Goal: Navigation & Orientation: Find specific page/section

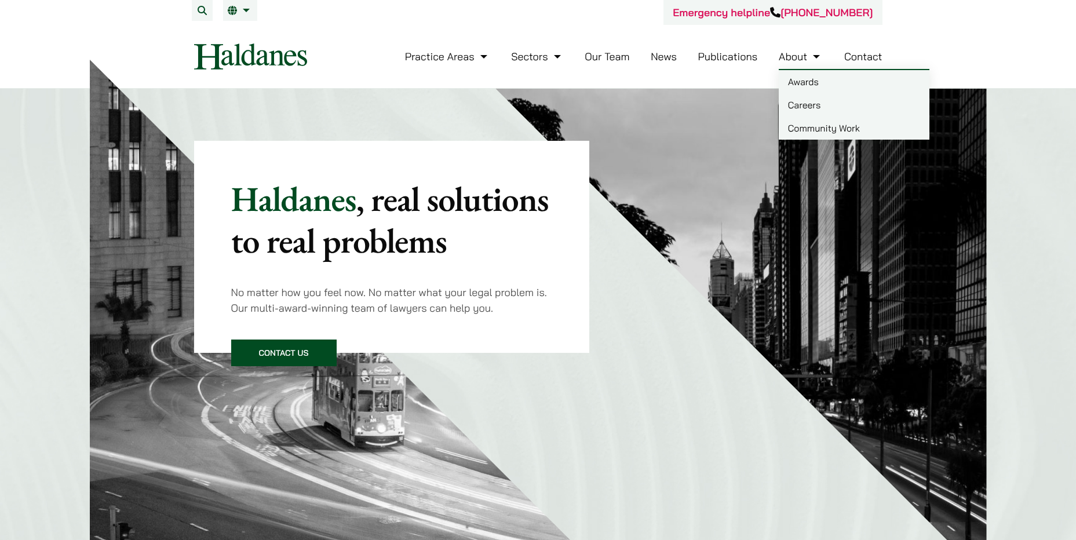
click at [802, 56] on link "About" at bounding box center [800, 56] width 44 height 13
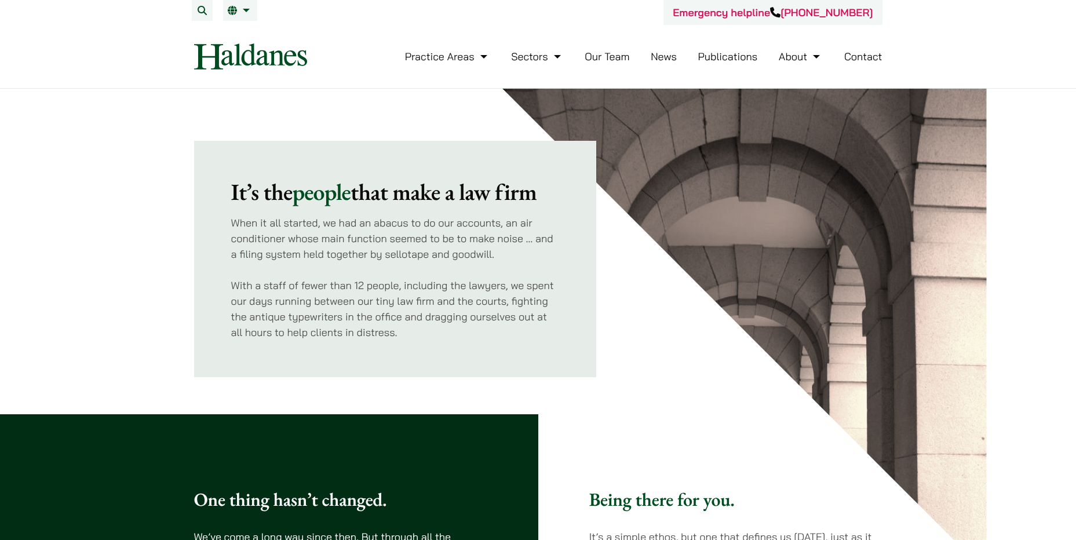
click at [287, 57] on img at bounding box center [250, 56] width 113 height 26
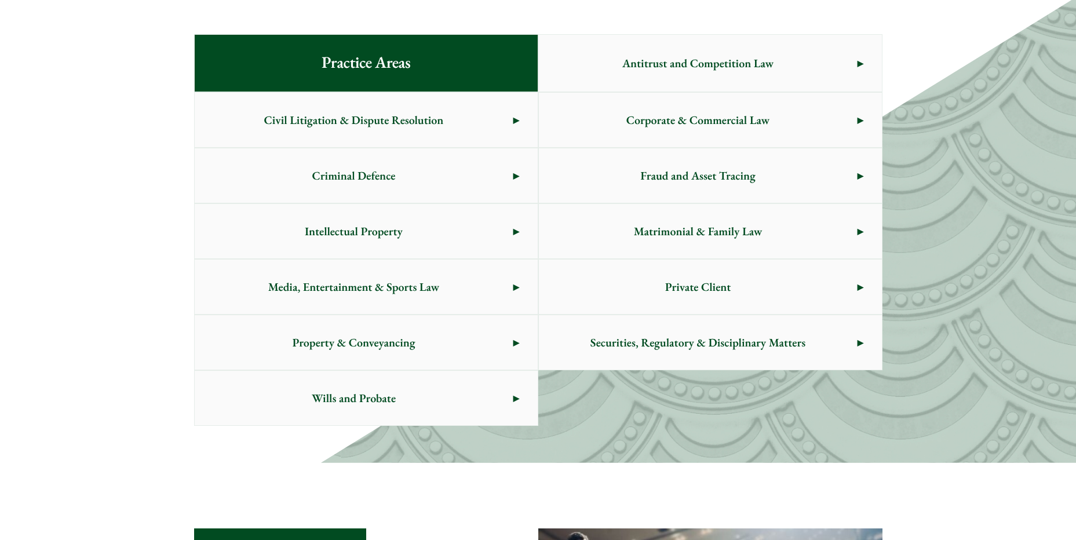
scroll to position [637, 0]
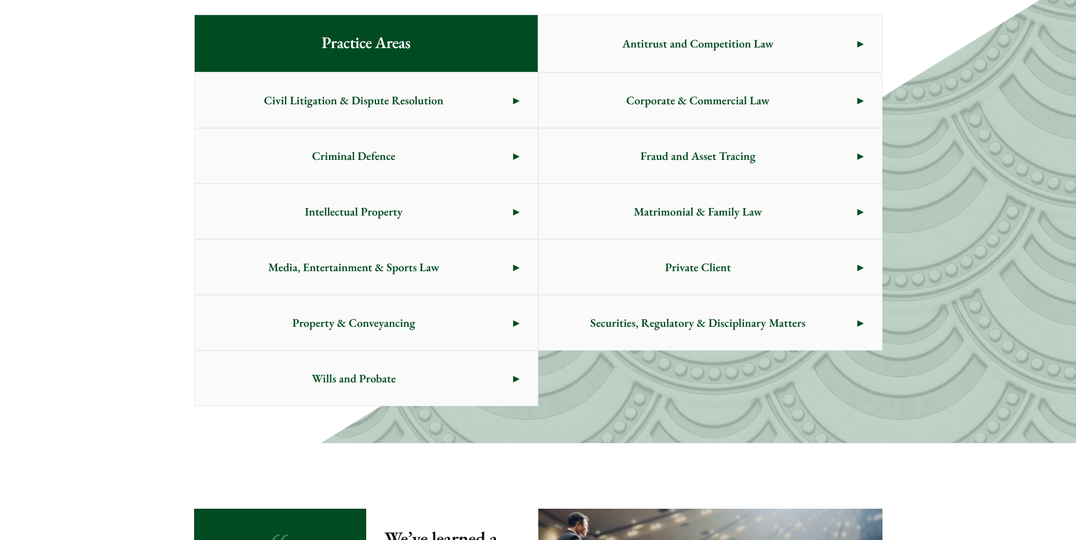
click at [518, 100] on link "Civil Litigation & Dispute Resolution" at bounding box center [366, 100] width 343 height 54
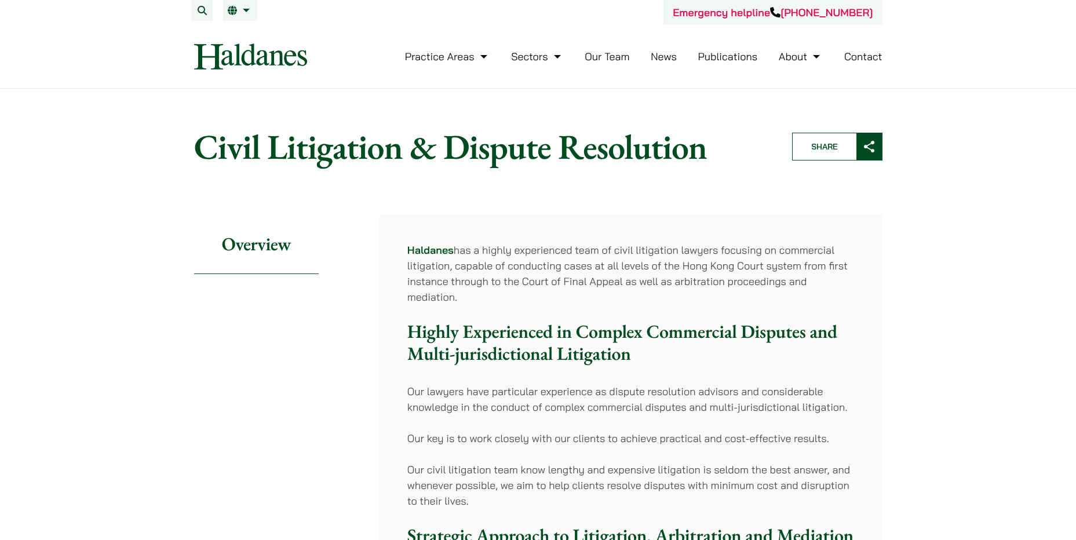
click at [610, 60] on link "Our Team" at bounding box center [606, 56] width 45 height 13
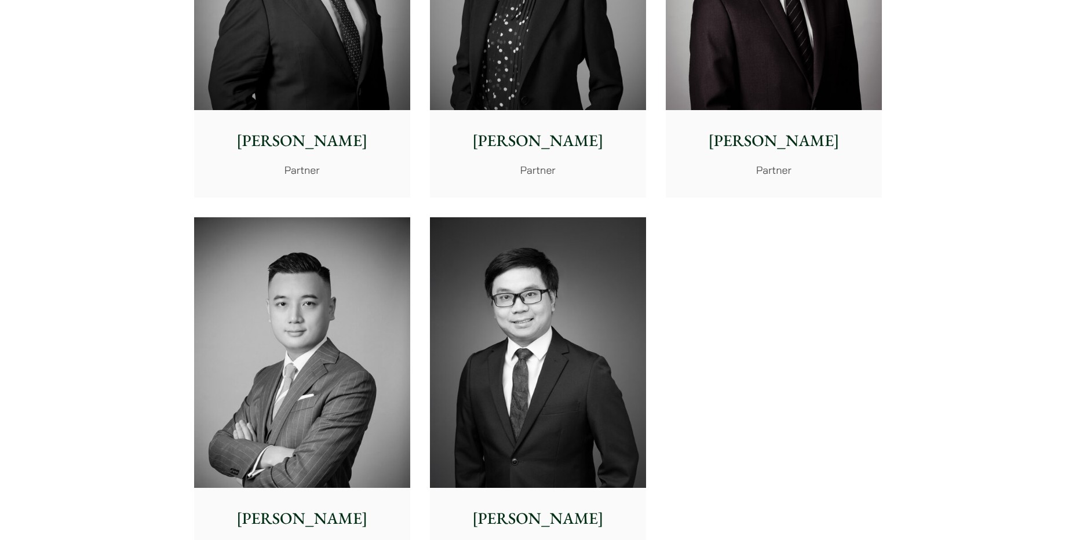
scroll to position [2201, 0]
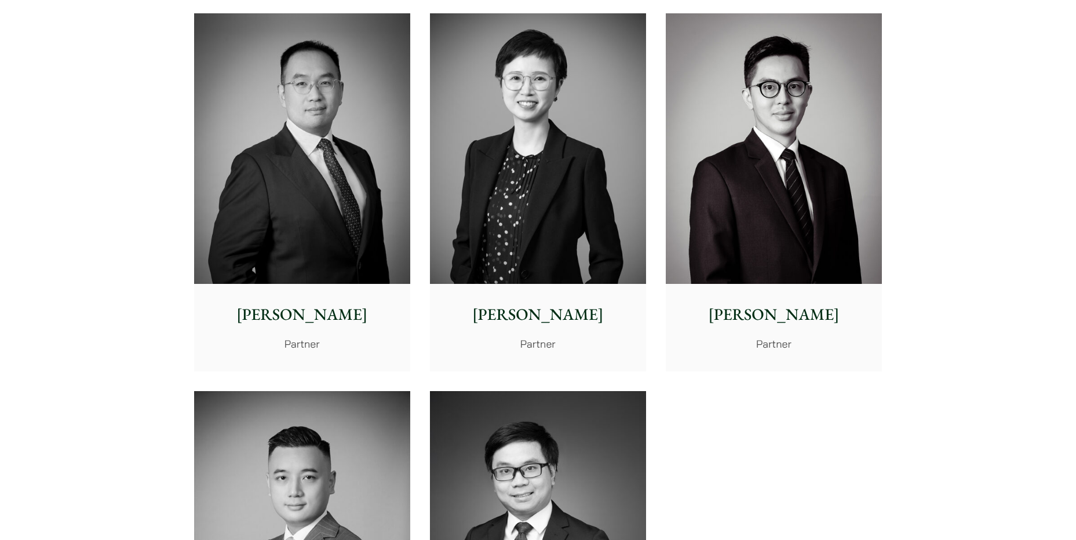
click at [547, 158] on img at bounding box center [538, 148] width 216 height 270
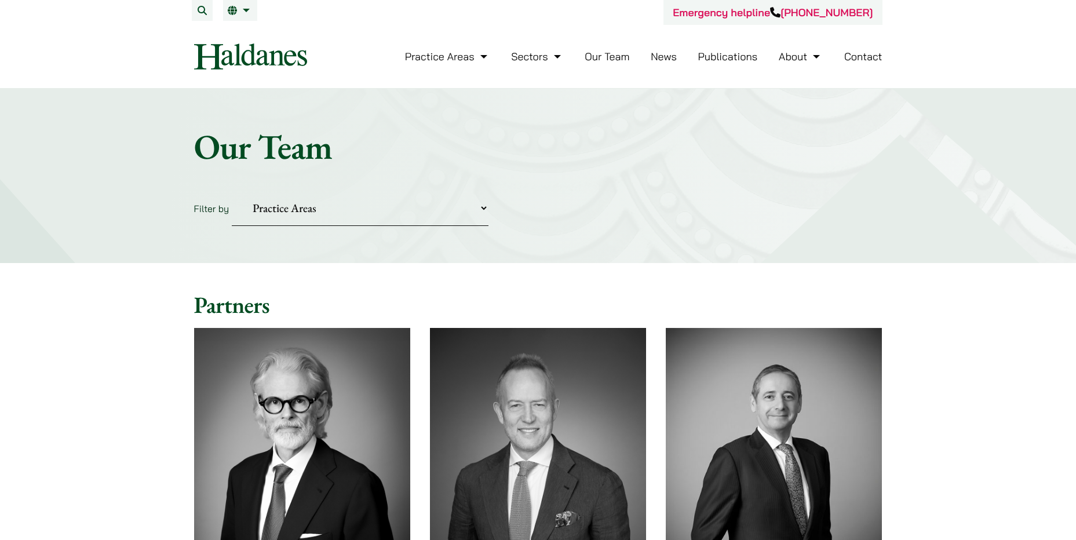
scroll to position [2201, 0]
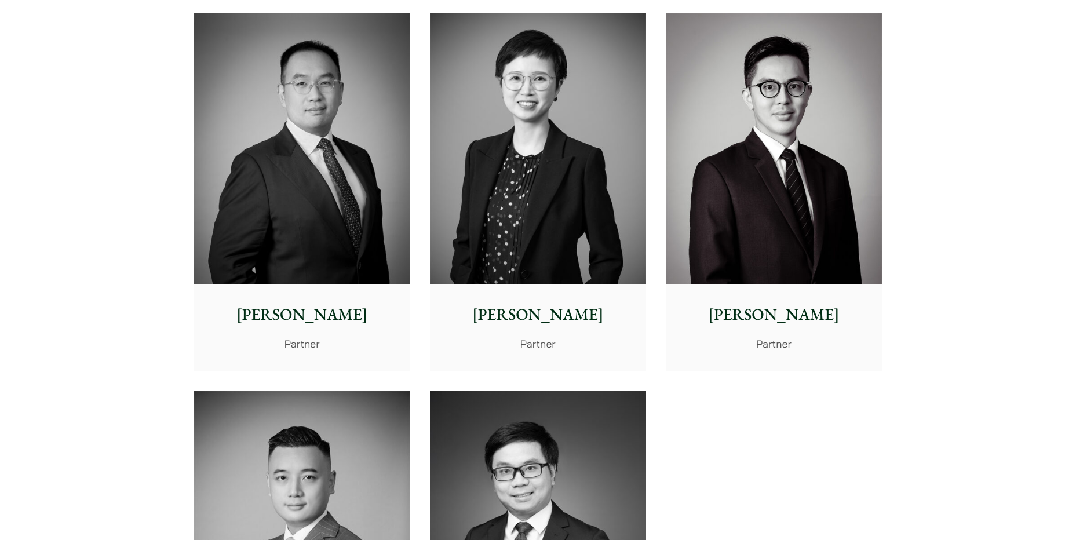
click at [287, 203] on img at bounding box center [302, 148] width 216 height 270
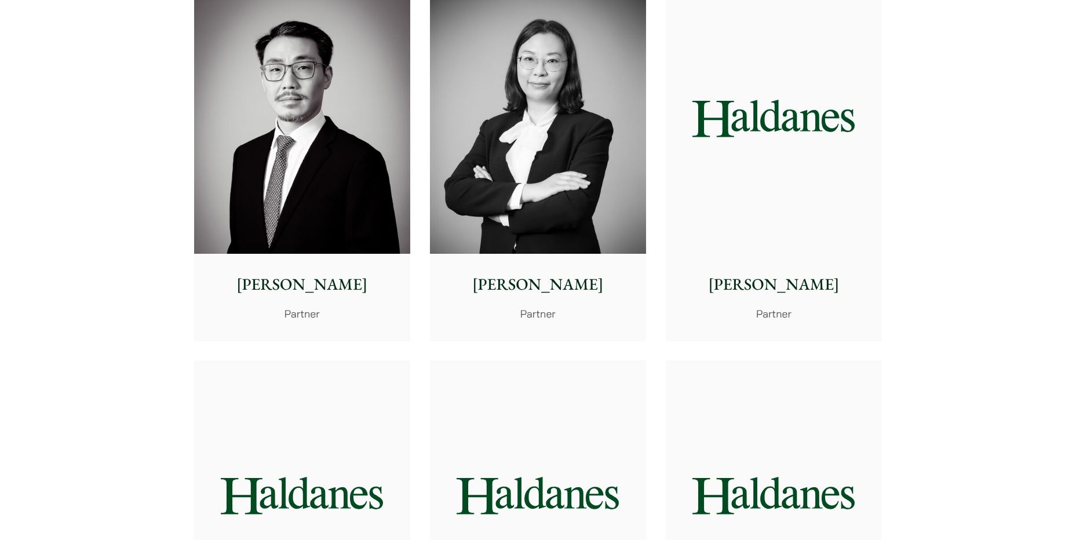
scroll to position [1853, 0]
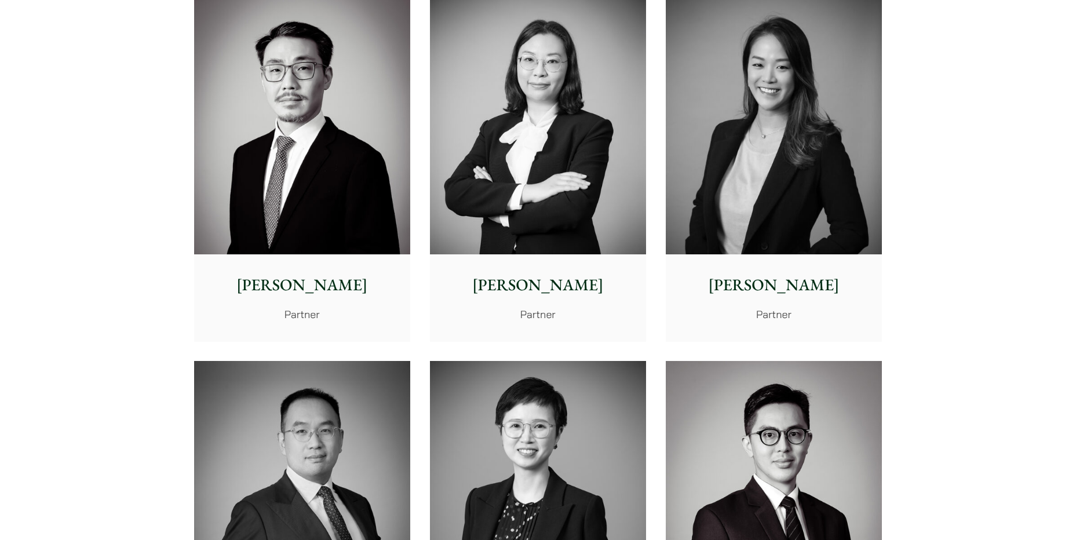
click at [802, 153] on img at bounding box center [773, 119] width 216 height 270
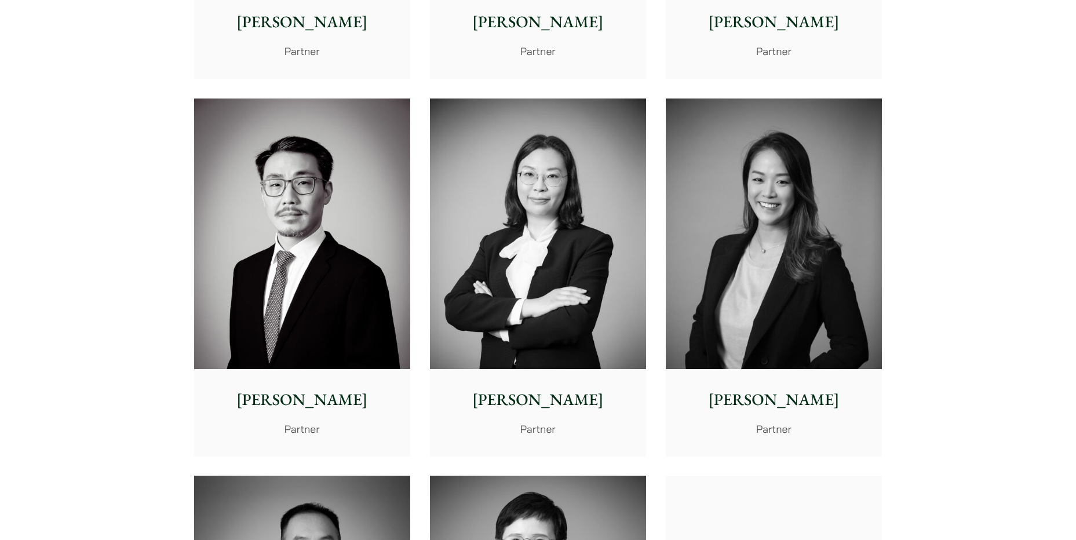
scroll to position [1738, 0]
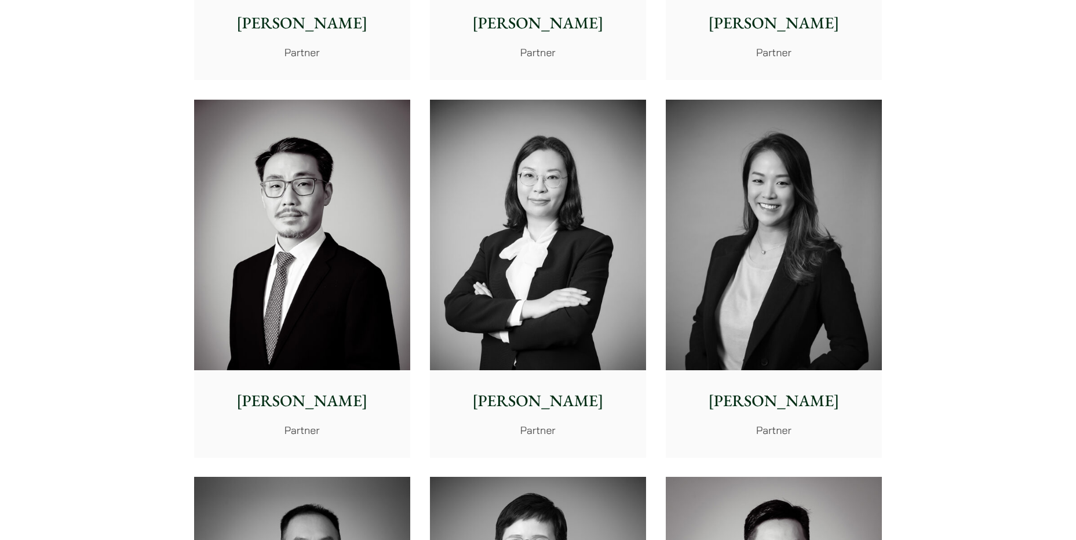
click at [594, 229] on img at bounding box center [538, 235] width 216 height 270
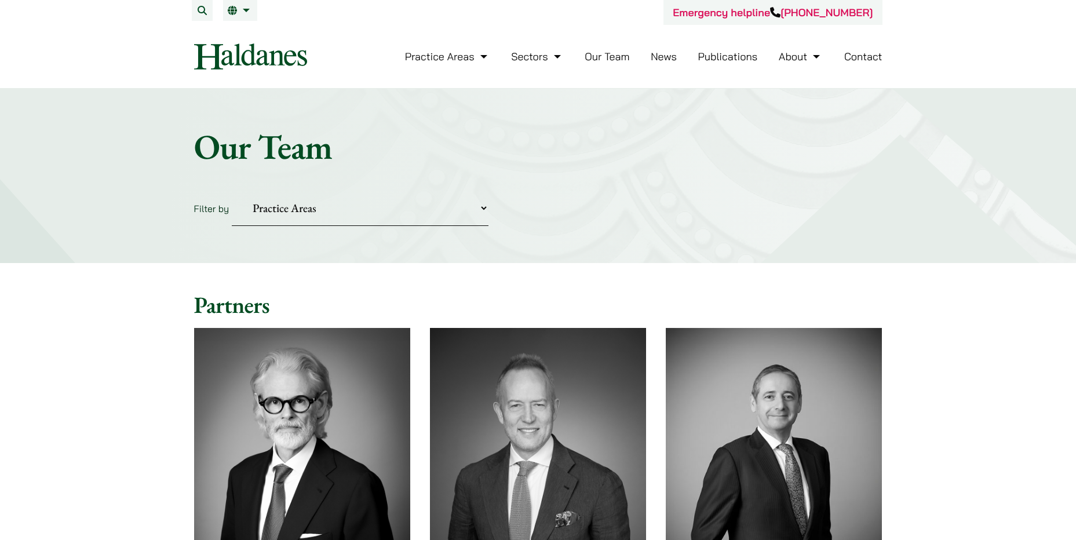
scroll to position [1738, 0]
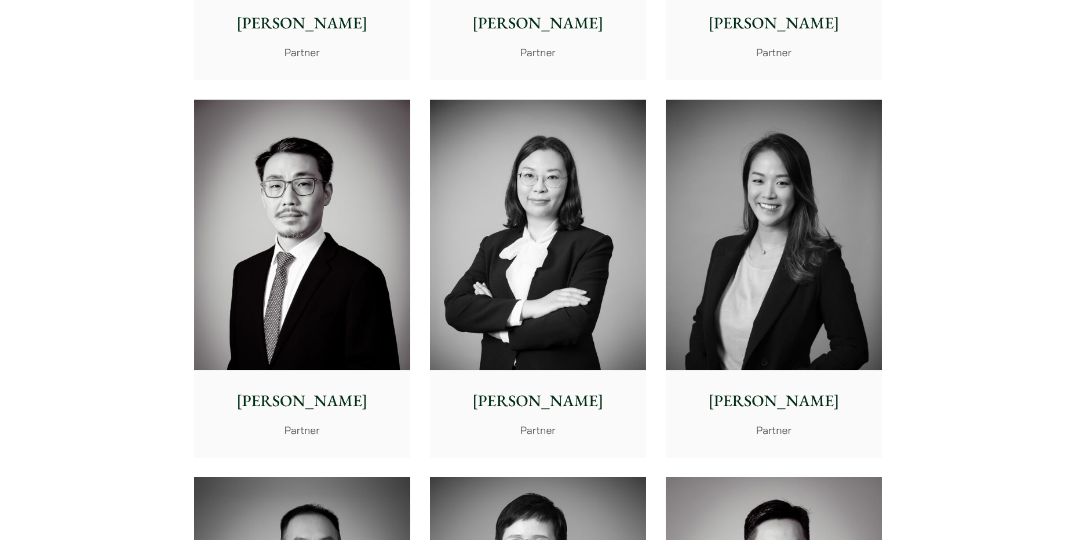
click at [288, 265] on img at bounding box center [302, 235] width 216 height 270
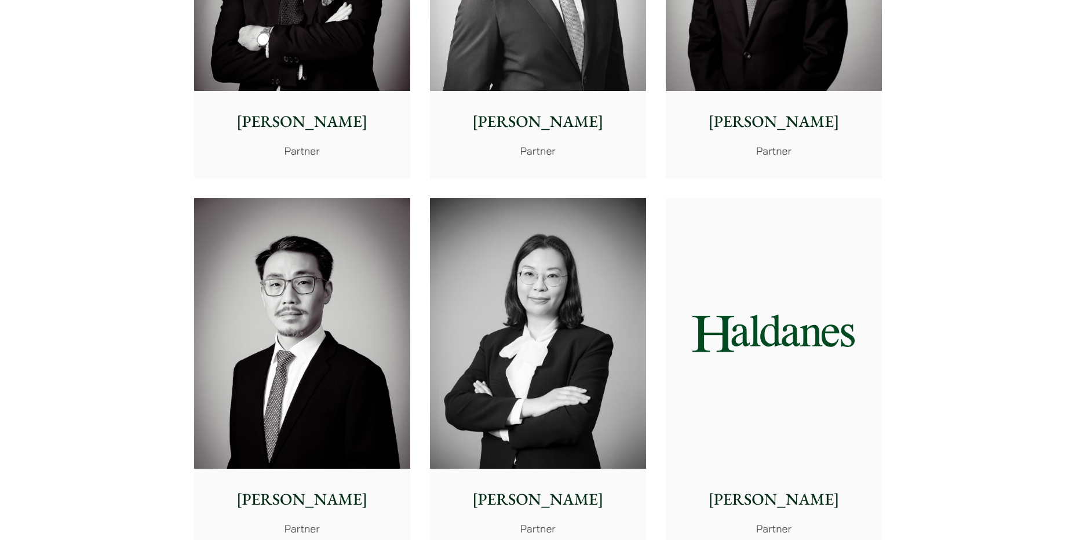
scroll to position [1506, 0]
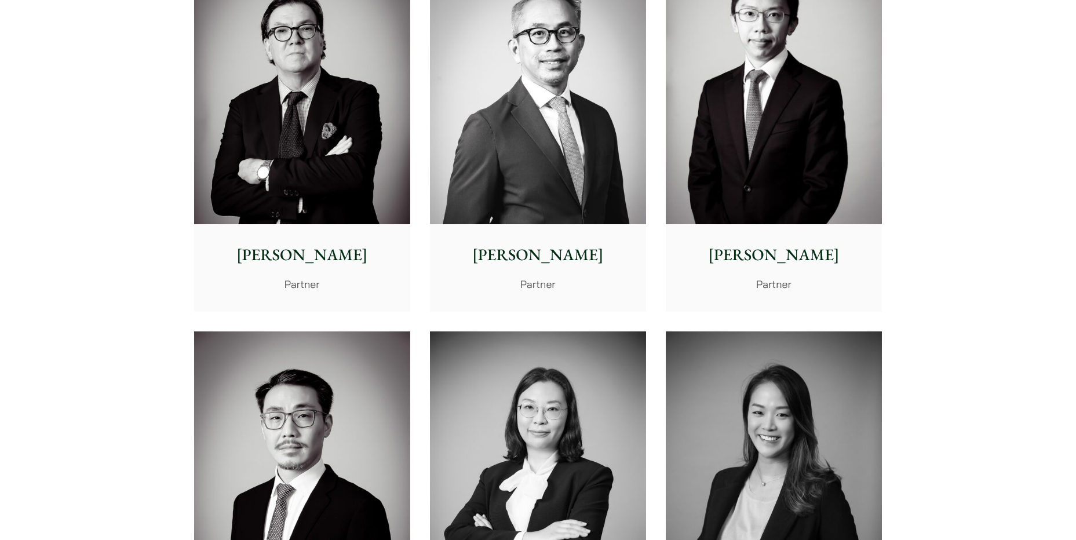
click at [796, 159] on img at bounding box center [773, 89] width 216 height 270
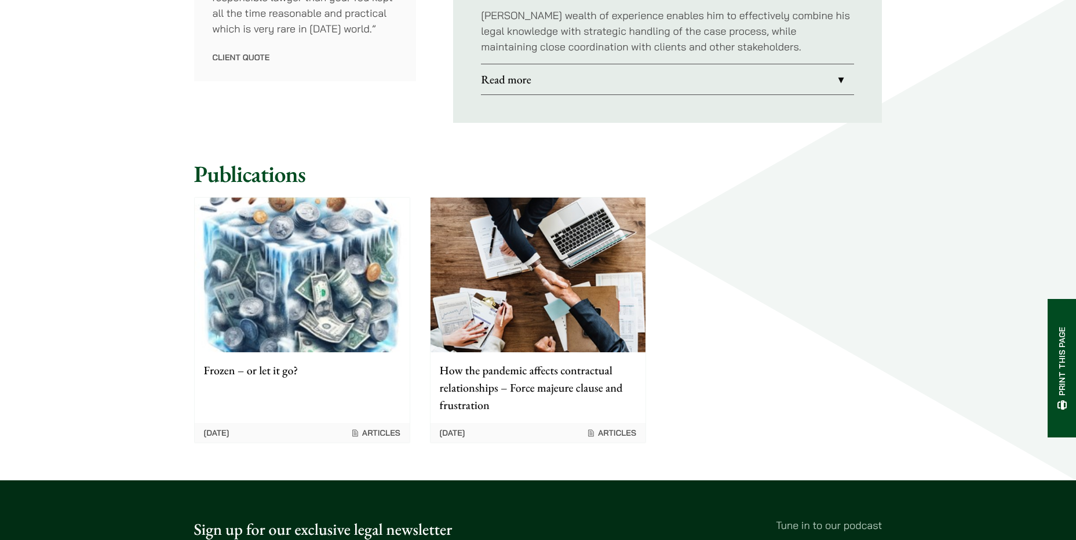
scroll to position [753, 0]
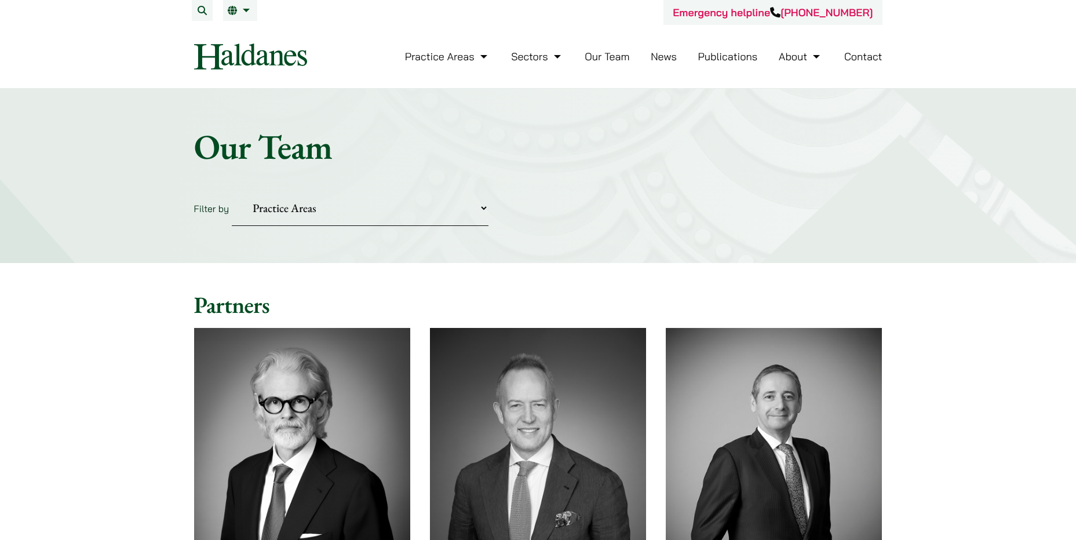
click at [624, 56] on link "Our Team" at bounding box center [606, 56] width 45 height 13
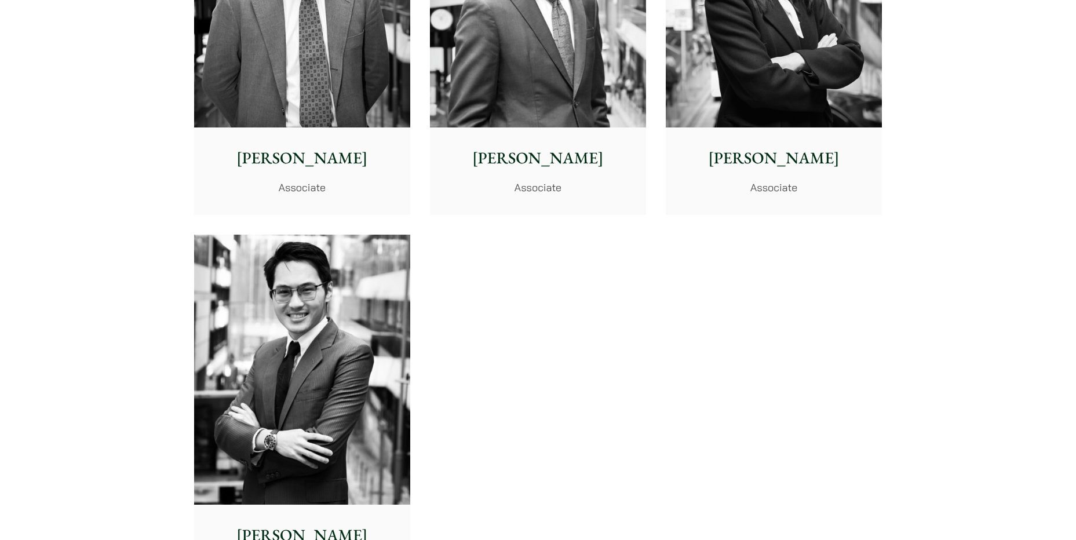
scroll to position [4865, 0]
